Goal: Information Seeking & Learning: Find specific fact

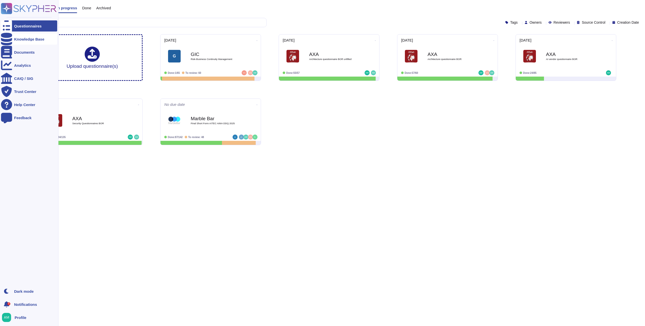
click at [8, 40] on icon at bounding box center [6, 39] width 11 height 13
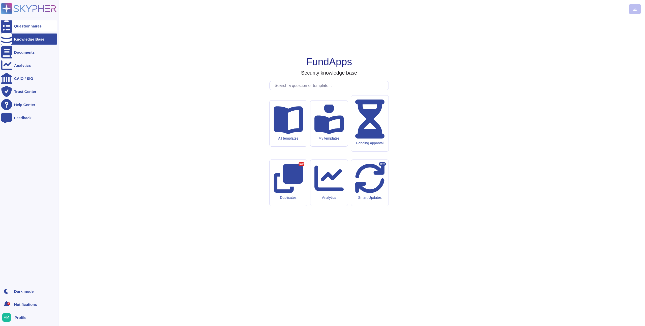
click at [7, 25] on icon at bounding box center [6, 26] width 11 height 15
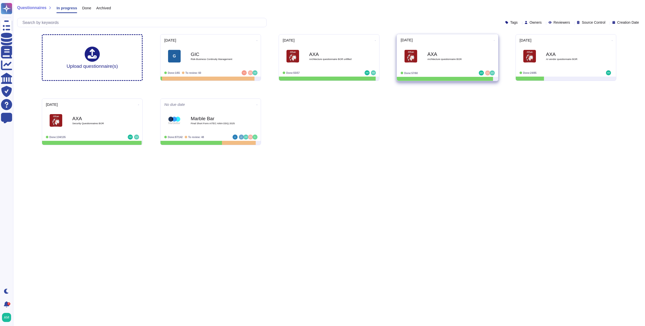
click at [494, 40] on icon at bounding box center [494, 40] width 1 height 1
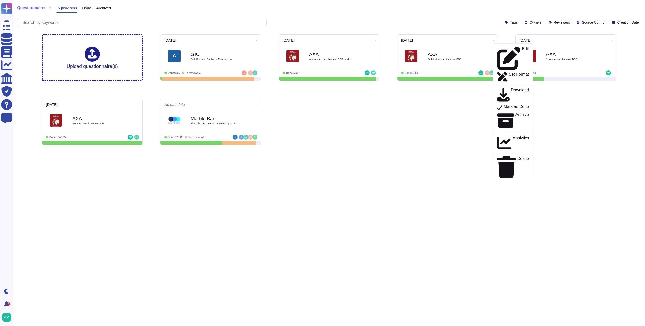
click at [442, 133] on div "Upload questionnaire(s) [DATE] G GIC Risk-Business Continuity Management Done: …" at bounding box center [329, 89] width 582 height 119
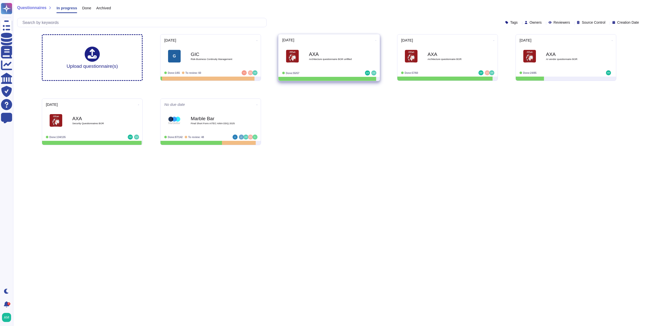
click at [375, 40] on icon at bounding box center [375, 40] width 1 height 1
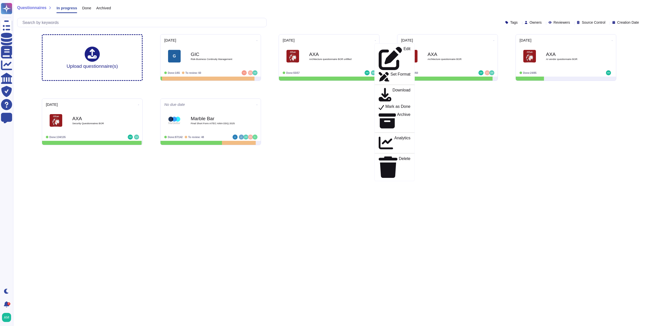
click at [447, 98] on div "Upload questionnaire(s) [DATE] G GIC Risk-Business Continuity Management Done: …" at bounding box center [329, 89] width 582 height 119
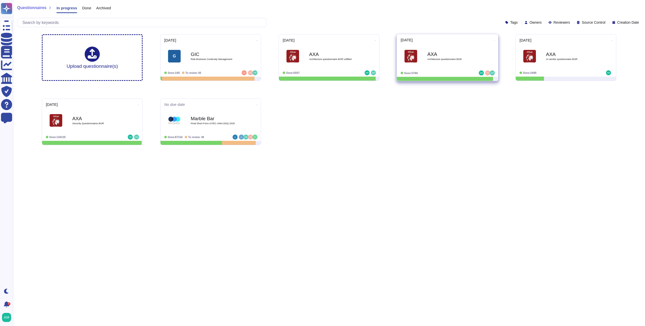
click at [494, 41] on icon at bounding box center [494, 40] width 1 height 1
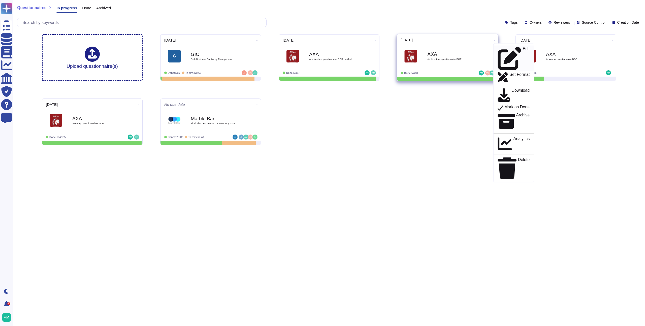
click at [522, 48] on p "Edit" at bounding box center [525, 58] width 7 height 23
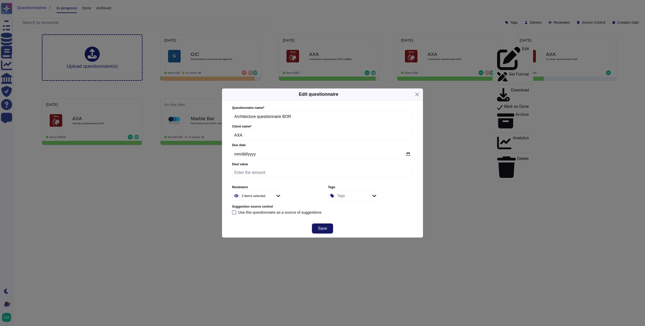
click at [322, 229] on span "Save" at bounding box center [322, 228] width 9 height 4
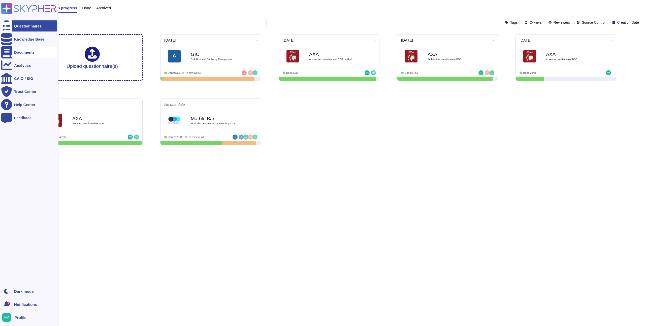
click at [8, 52] on icon at bounding box center [6, 52] width 11 height 13
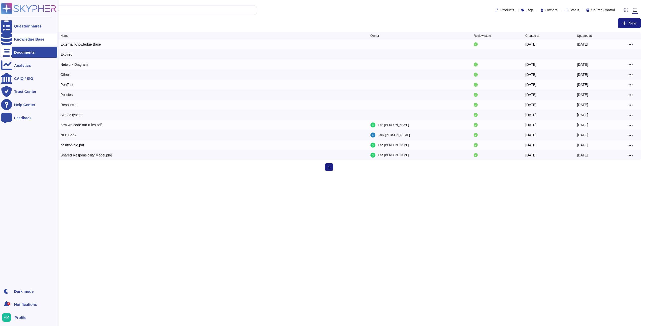
click at [19, 38] on div "Knowledge Base" at bounding box center [29, 39] width 30 height 4
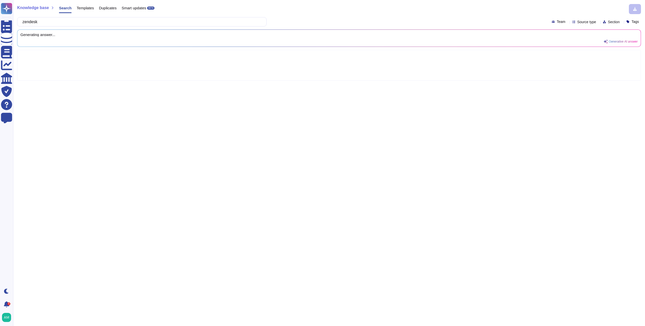
type input "zendesk"
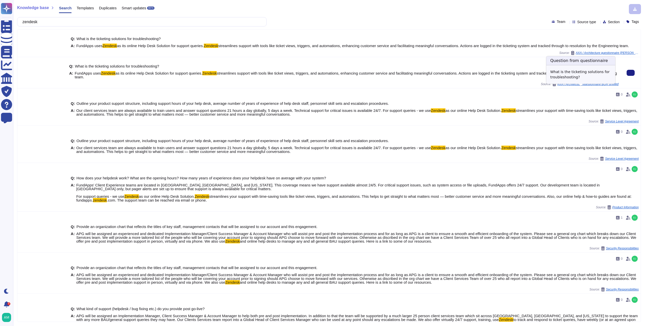
click at [589, 86] on span "AXA / Architecture questionnaire BOR unfilled" at bounding box center [587, 84] width 61 height 3
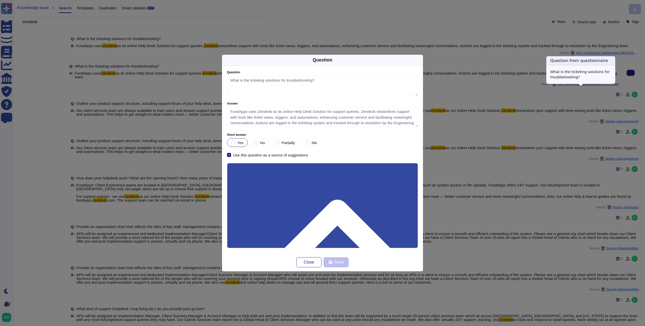
type textarea "What is the ticketing solutions for troubleshooting?"
type textarea "FundApps uses Zendesk as its online Help Desk Solution for support queries. Zen…"
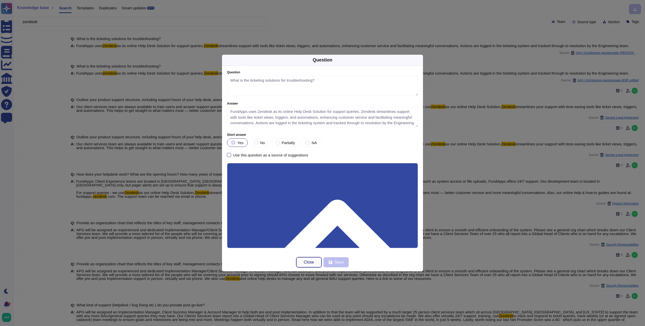
click at [309, 266] on button "Close" at bounding box center [308, 262] width 25 height 10
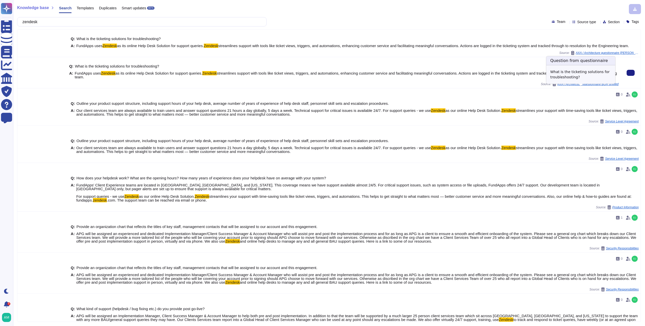
click at [596, 86] on span "AXA / Architecture questionnaire BOR unfilled" at bounding box center [587, 84] width 61 height 3
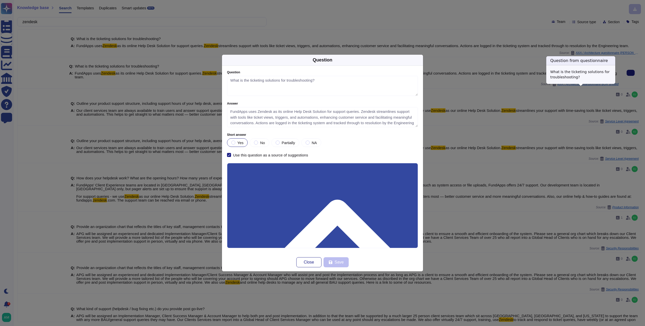
type textarea "What is the ticketing solutions for troubleshooting?"
type textarea "FundApps uses Zendesk as its online Help Desk Solution for support queries. Zen…"
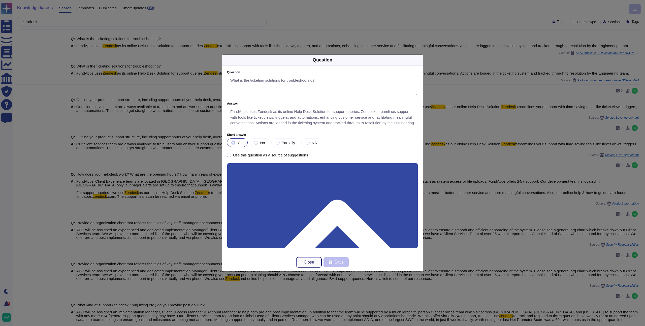
click at [305, 260] on span "Close" at bounding box center [309, 262] width 10 height 4
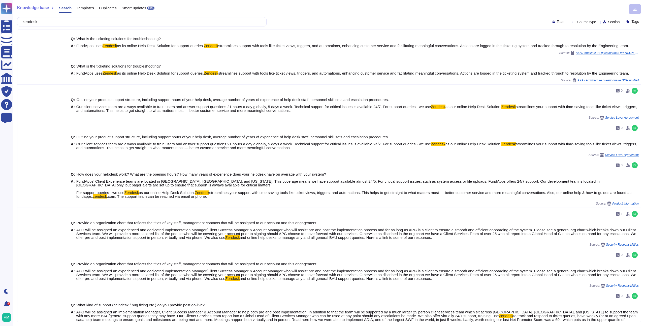
click at [577, 20] on span "Source type" at bounding box center [586, 22] width 19 height 4
click at [621, 22] on icon at bounding box center [621, 22] width 0 height 0
click at [107, 8] on span "Duplicates" at bounding box center [108, 8] width 18 height 4
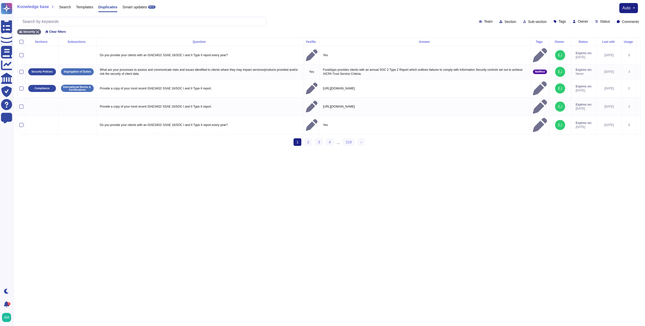
click at [69, 7] on span "Search" at bounding box center [65, 7] width 12 height 4
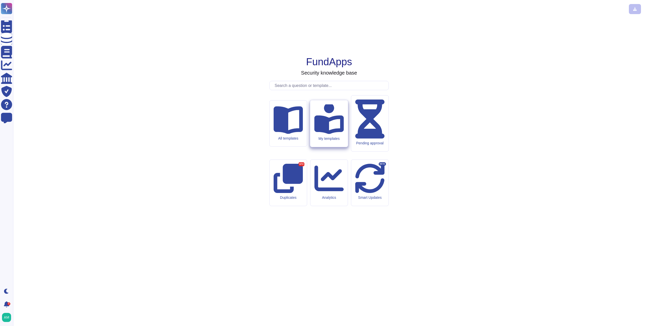
click at [322, 141] on div "My templates" at bounding box center [328, 138] width 29 height 4
click at [300, 141] on div "All templates" at bounding box center [287, 138] width 29 height 4
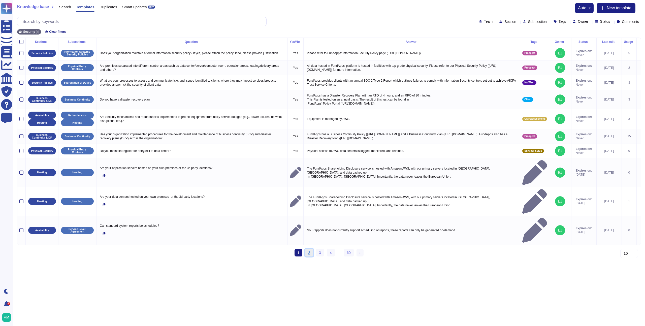
click at [305, 249] on link "2" at bounding box center [309, 253] width 8 height 8
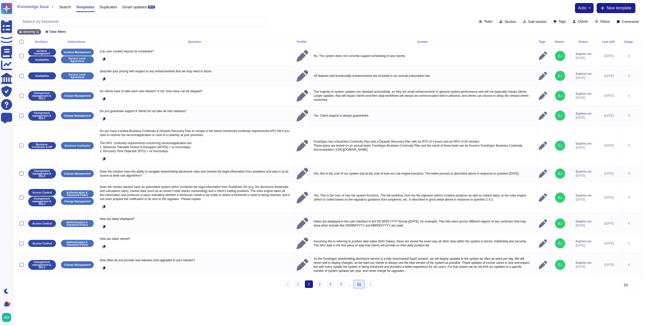
click at [361, 287] on link "60" at bounding box center [359, 284] width 10 height 8
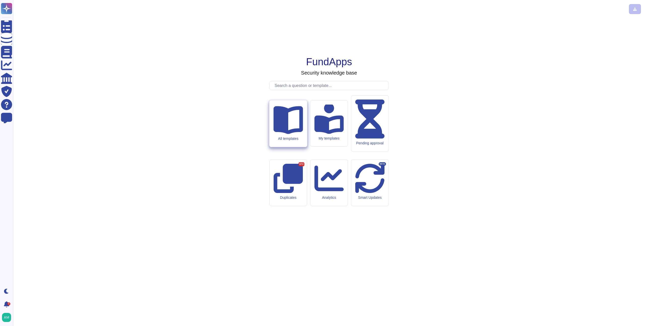
click at [292, 147] on div "All templates" at bounding box center [288, 123] width 38 height 47
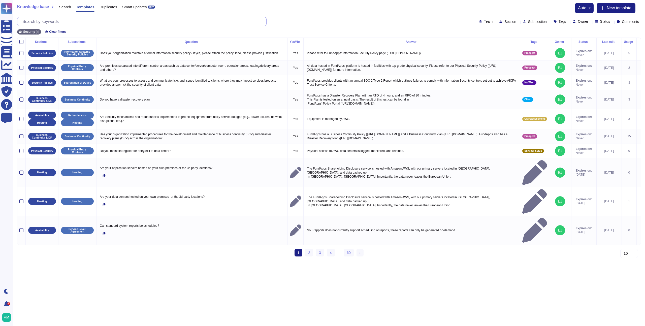
click at [99, 22] on input "text" at bounding box center [143, 21] width 246 height 9
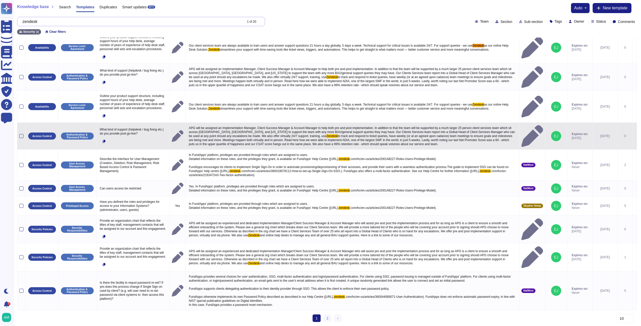
scroll to position [45, 0]
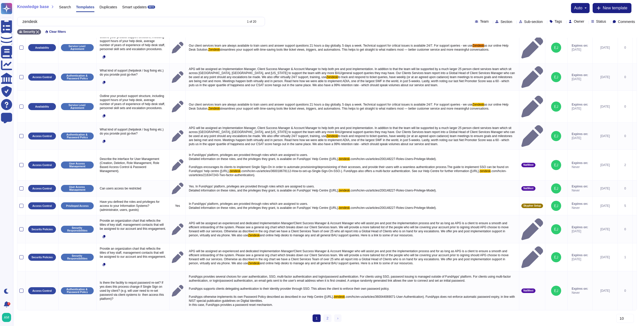
type input "zendesk"
click at [325, 312] on div "Sections Subsections Question Yes/No Answer Tags Owner Status Last edit Usage A…" at bounding box center [327, 174] width 620 height 303
click at [326, 317] on link "2" at bounding box center [327, 318] width 8 height 8
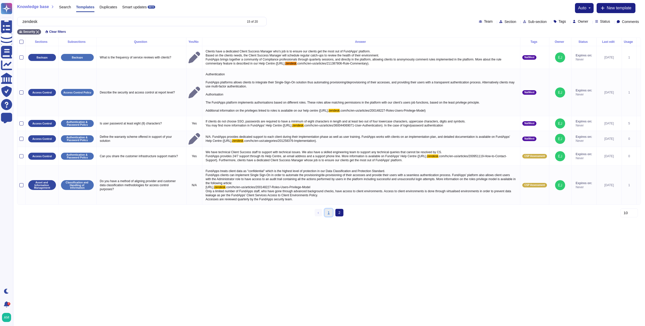
click at [327, 214] on link "1" at bounding box center [329, 213] width 8 height 8
